Goal: Task Accomplishment & Management: Use online tool/utility

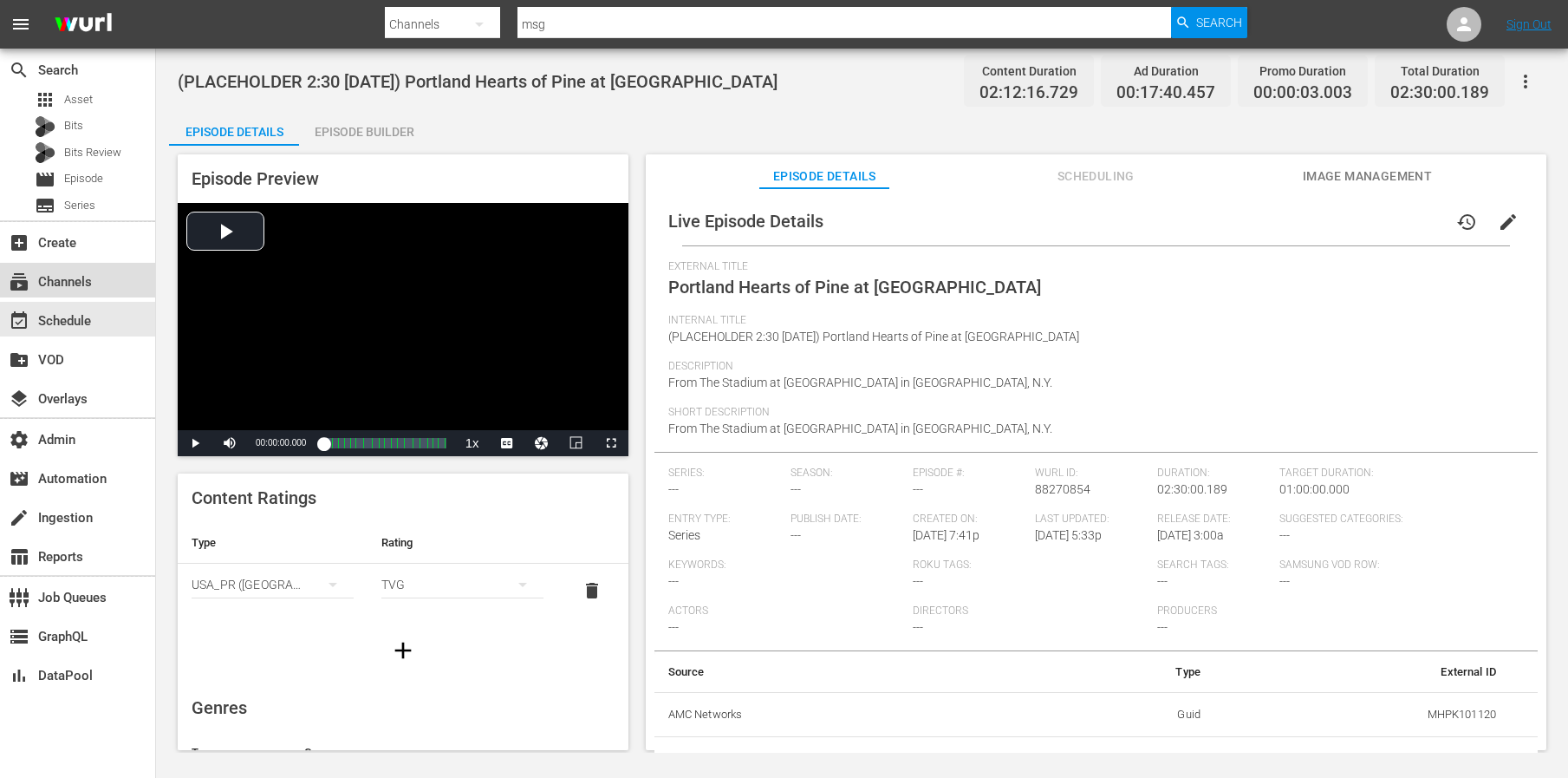
click at [83, 271] on div "subscriptions Channels" at bounding box center [48, 279] width 97 height 15
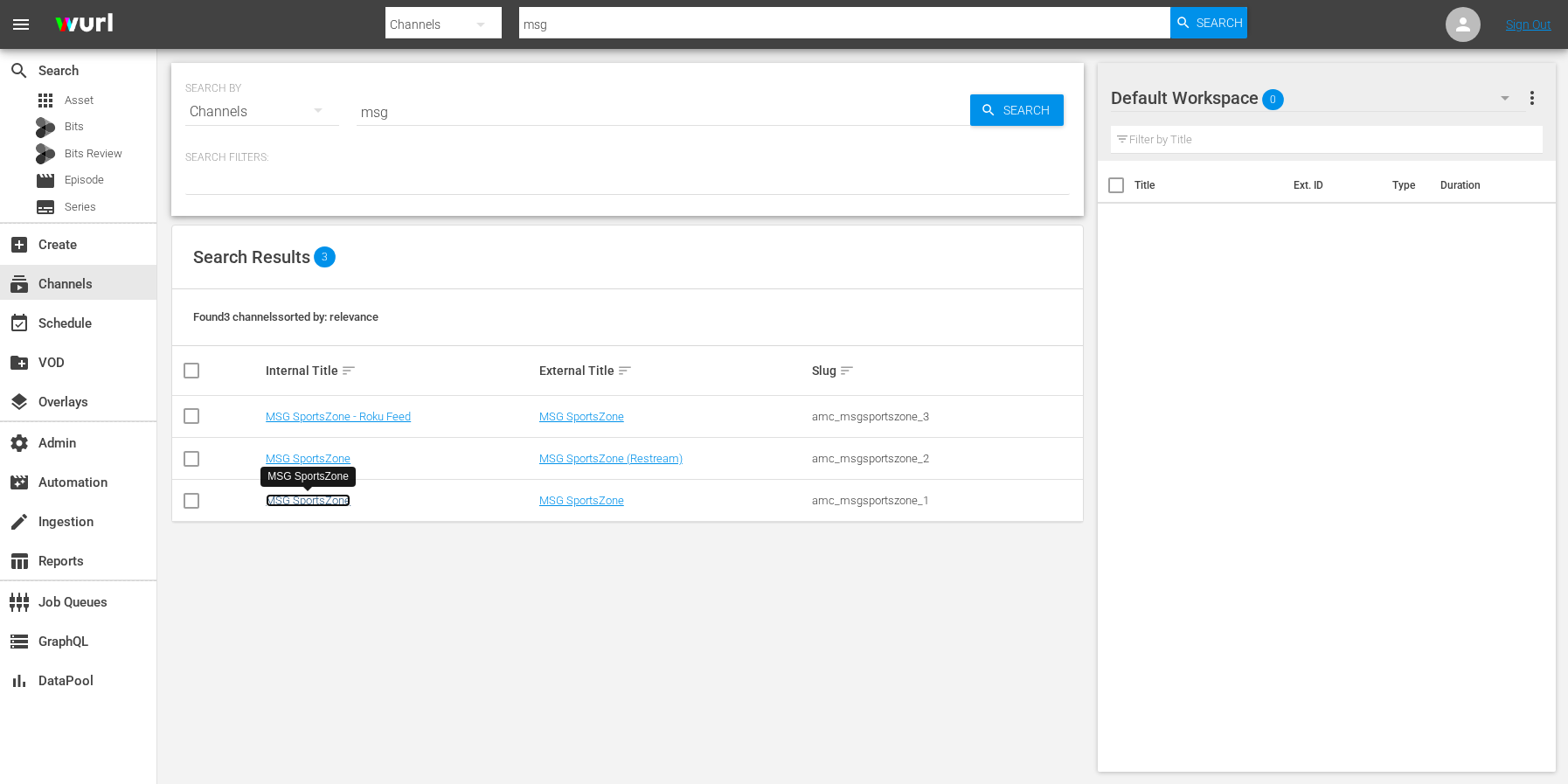
click at [334, 499] on link "MSG SportsZone" at bounding box center [307, 500] width 85 height 13
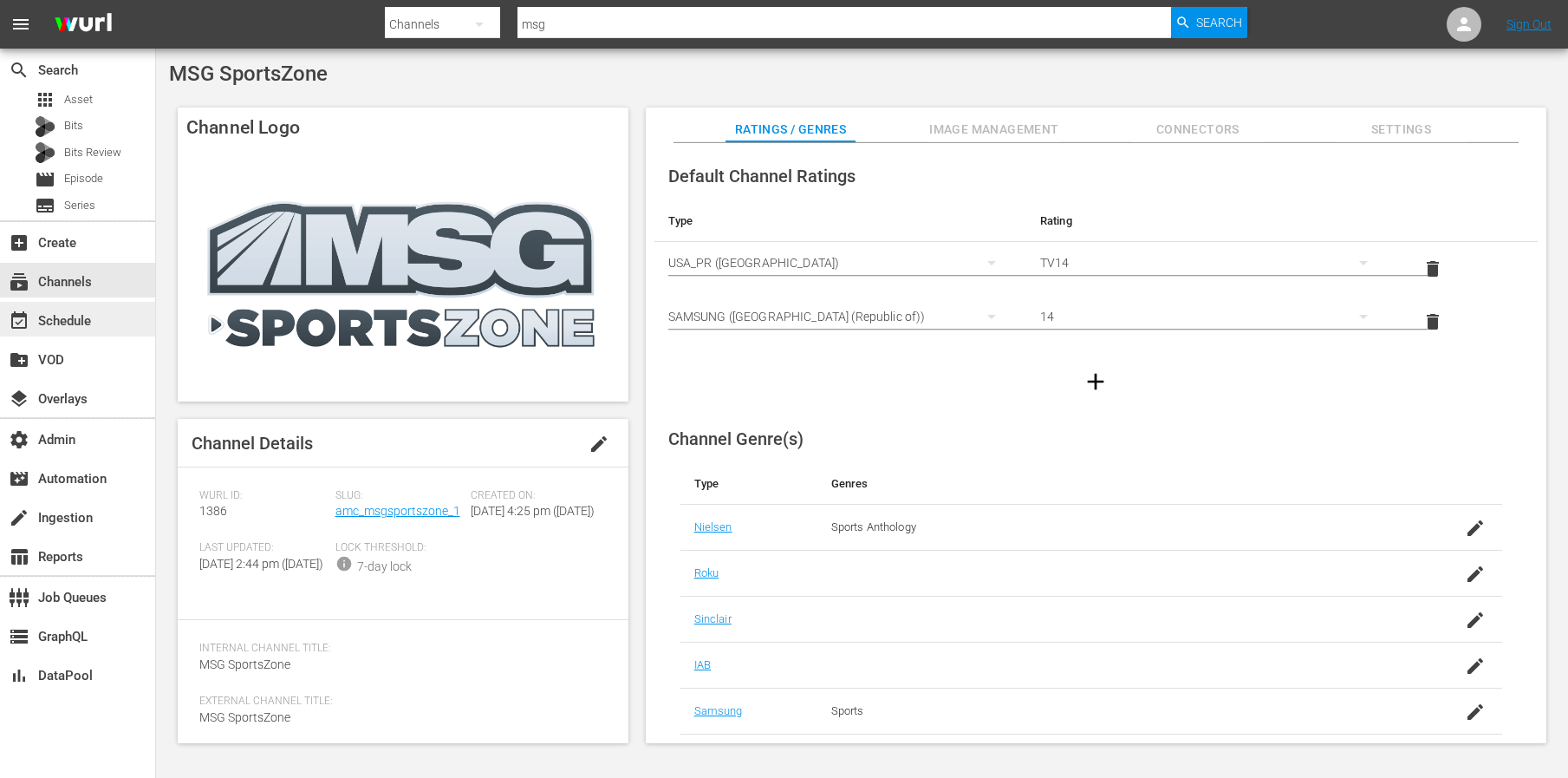
click at [71, 333] on div "event_available Schedule" at bounding box center [78, 318] width 155 height 35
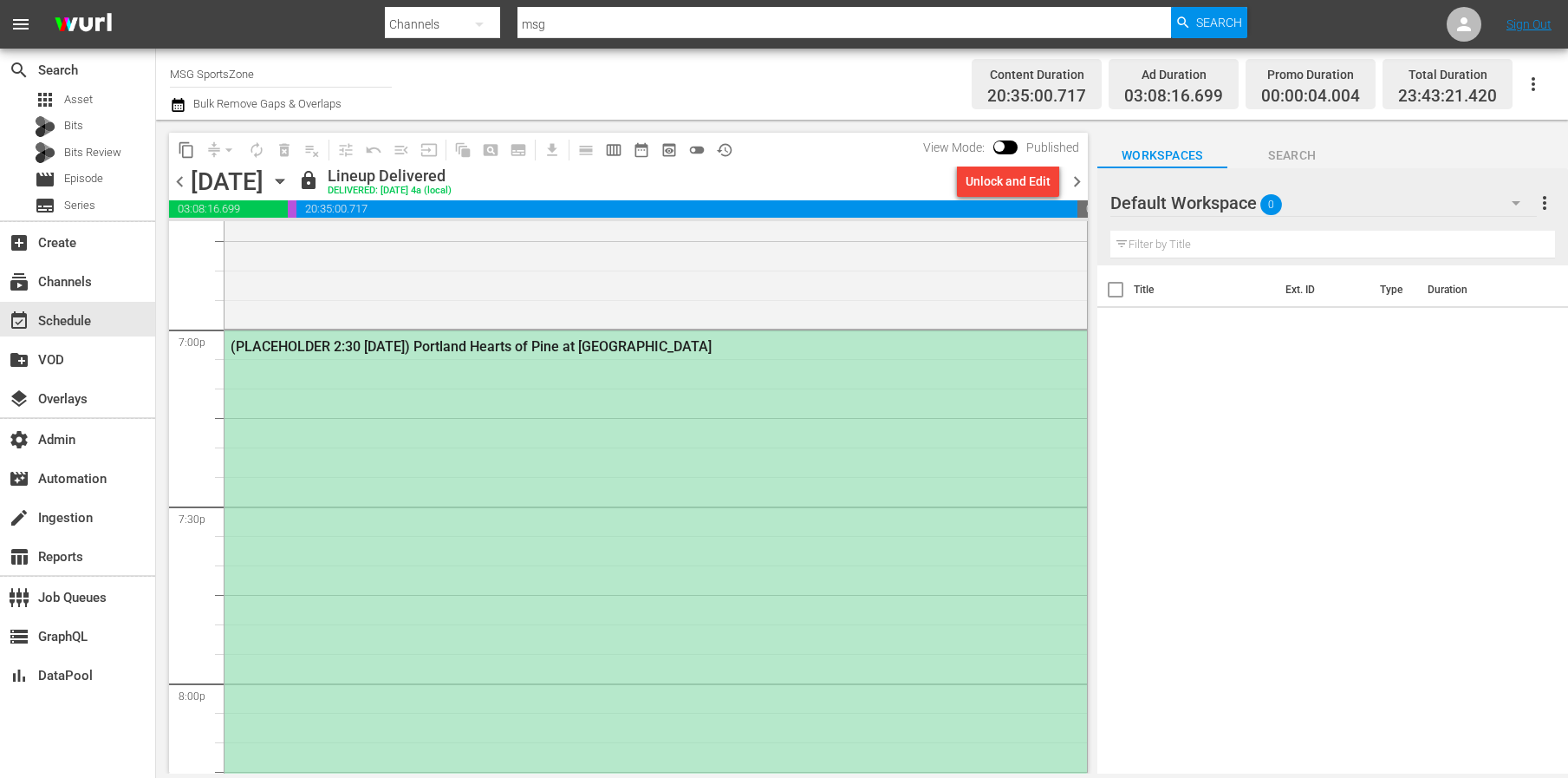
scroll to position [6627, 0]
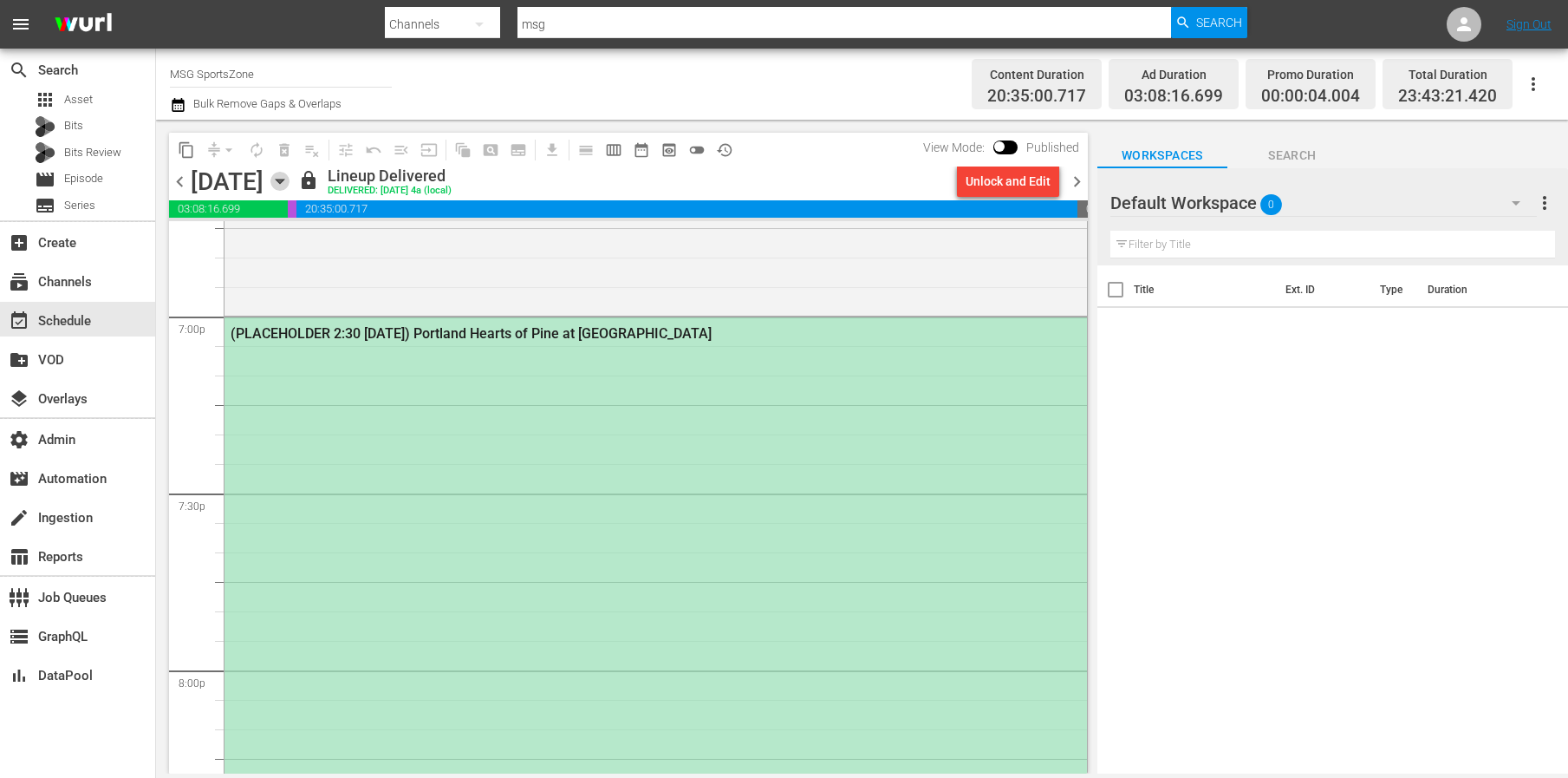
click at [290, 185] on icon "button" at bounding box center [280, 181] width 19 height 19
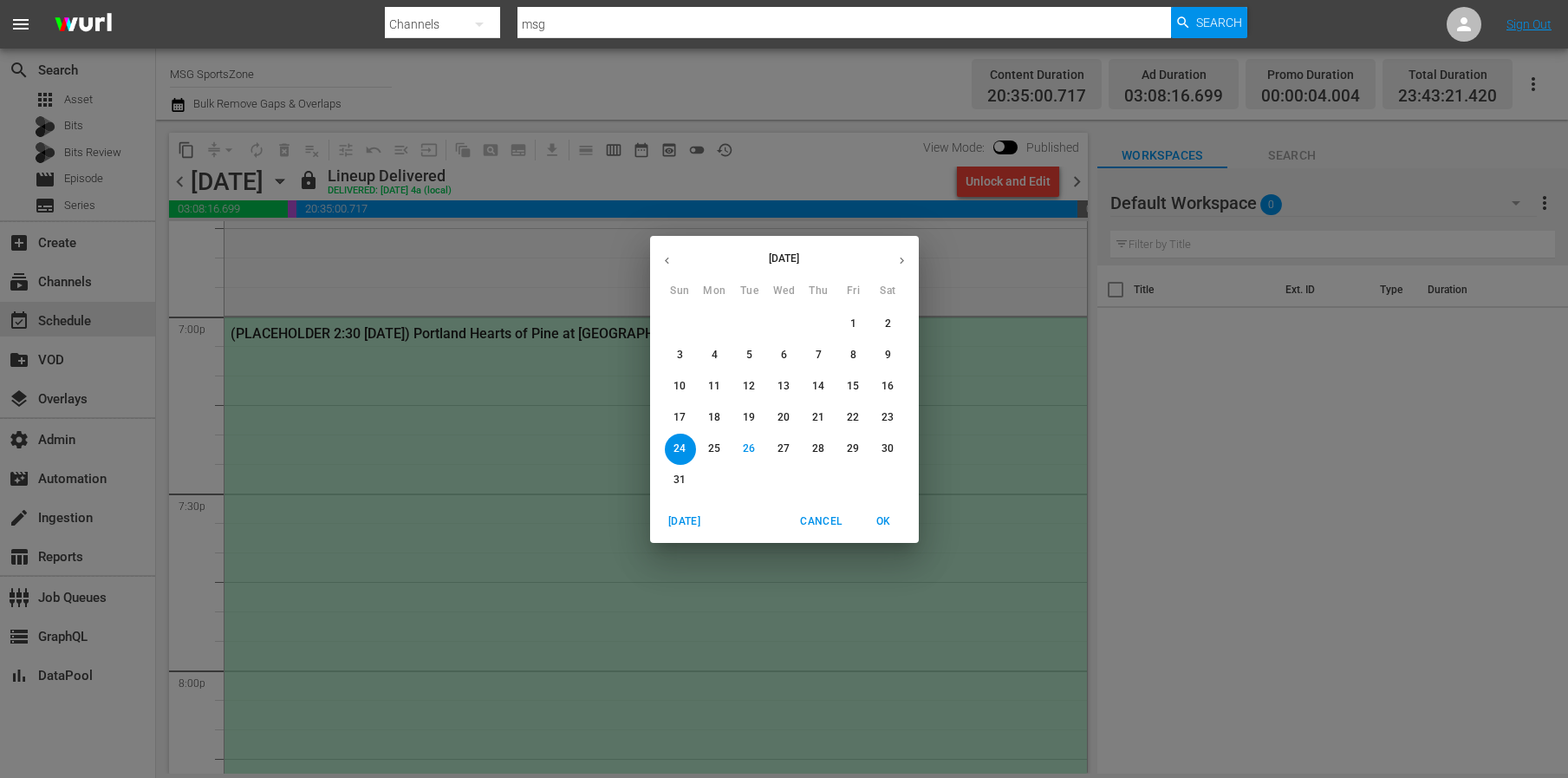
click at [889, 444] on p "30" at bounding box center [888, 449] width 12 height 15
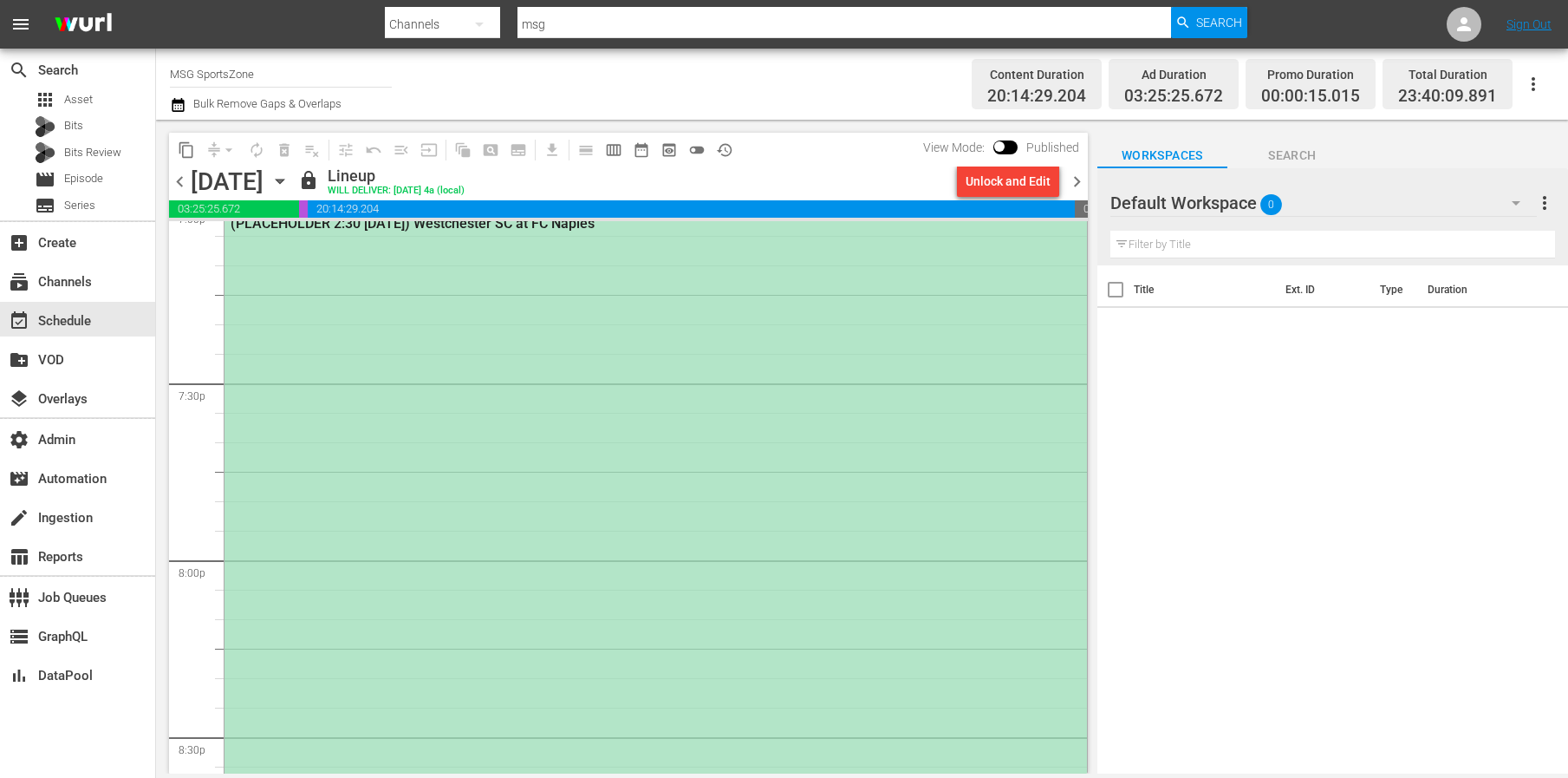
scroll to position [7315, 0]
